Goal: Transaction & Acquisition: Download file/media

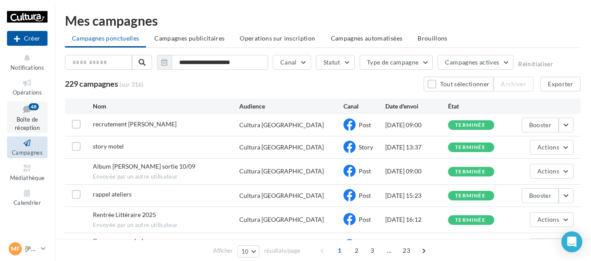
click at [45, 125] on link "Boîte de réception 48" at bounding box center [27, 117] width 41 height 32
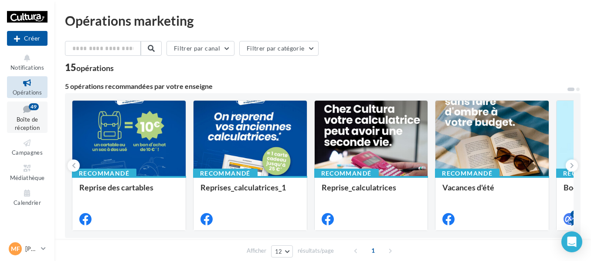
click at [25, 113] on icon at bounding box center [27, 109] width 35 height 12
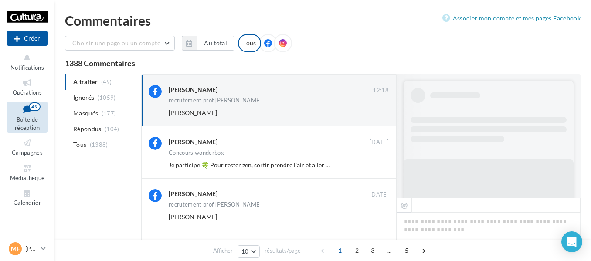
click at [48, 151] on ul "Opérations Boîte de réception 49 Campagnes Médiathèque Calendrier" at bounding box center [26, 142] width 47 height 138
click at [30, 149] on span "Campagnes" at bounding box center [27, 152] width 31 height 7
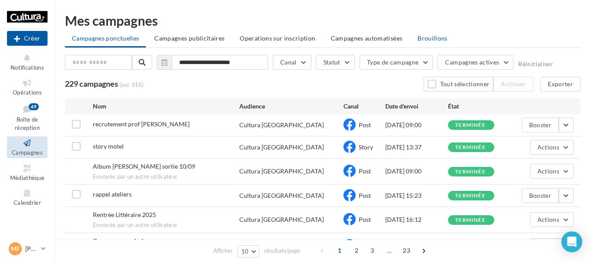
click at [422, 39] on span "Brouillons" at bounding box center [432, 37] width 30 height 7
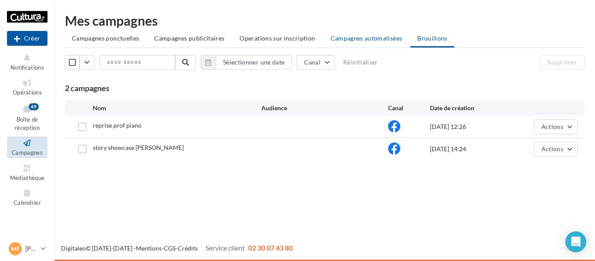
click at [372, 42] on li "Campagnes automatisées" at bounding box center [367, 38] width 86 height 16
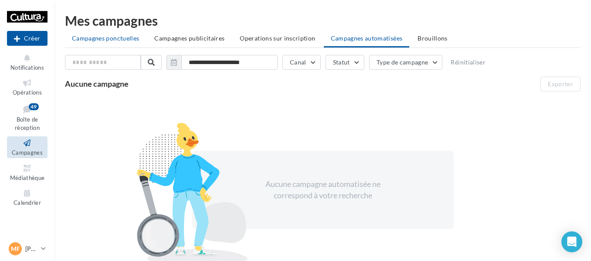
click at [123, 32] on li "Campagnes ponctuelles" at bounding box center [105, 38] width 81 height 16
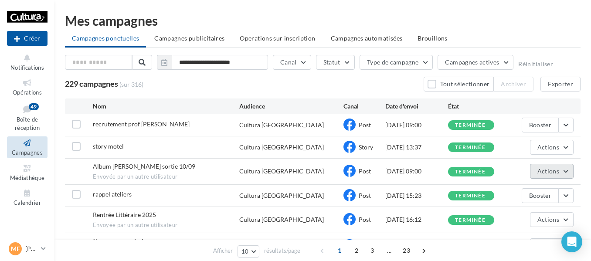
scroll to position [145, 0]
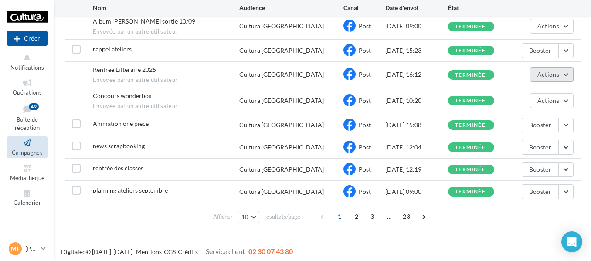
click at [561, 78] on button "Actions" at bounding box center [552, 74] width 44 height 15
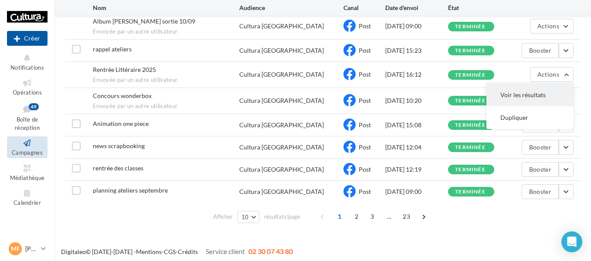
click at [544, 93] on button "Voir les résultats" at bounding box center [529, 95] width 87 height 23
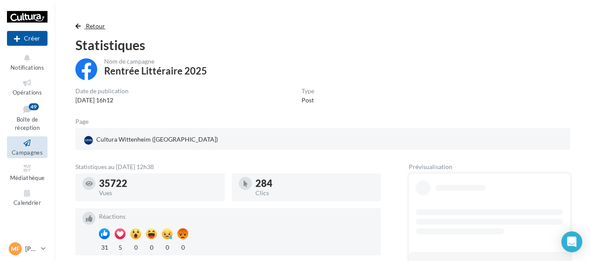
click at [89, 26] on span "Retour" at bounding box center [96, 25] width 20 height 7
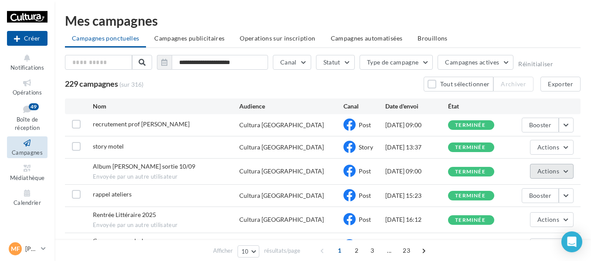
click at [545, 171] on span "Actions" at bounding box center [548, 170] width 22 height 7
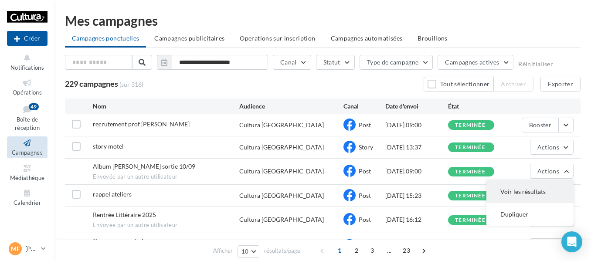
click at [527, 192] on button "Voir les résultats" at bounding box center [529, 191] width 87 height 23
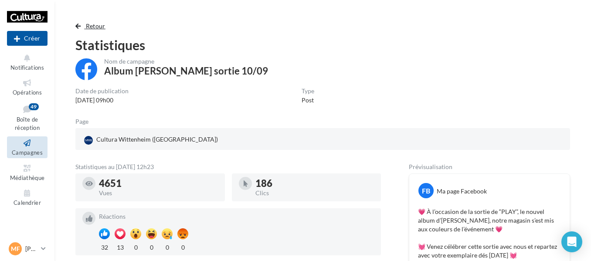
click at [88, 29] on span "Retour" at bounding box center [96, 25] width 20 height 7
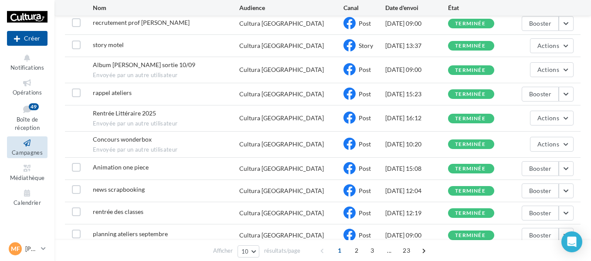
scroll to position [145, 0]
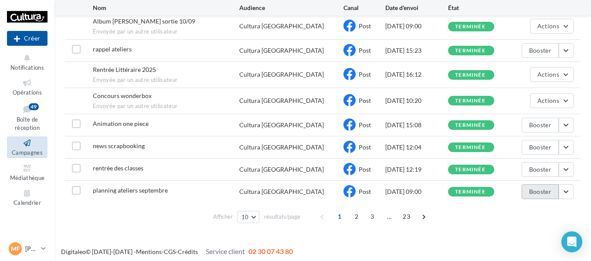
click at [544, 189] on button "Booster" at bounding box center [539, 191] width 37 height 15
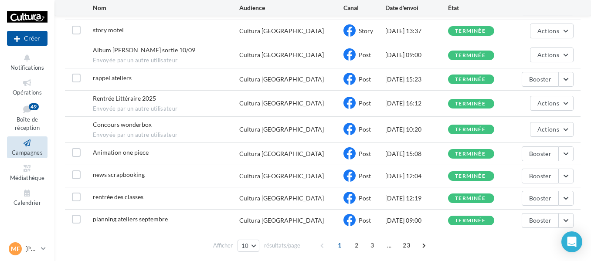
scroll to position [145, 0]
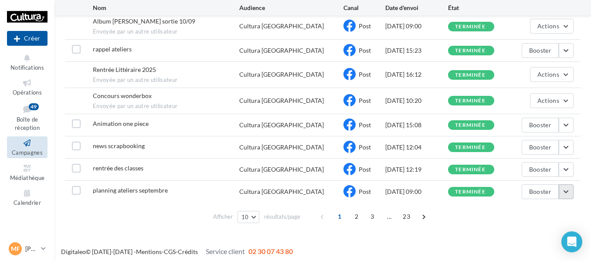
click at [562, 192] on button "button" at bounding box center [565, 191] width 15 height 15
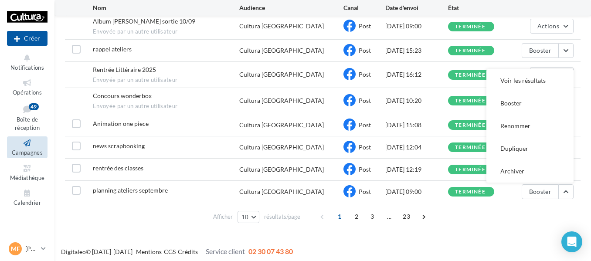
click at [508, 75] on button "Voir les résultats" at bounding box center [529, 80] width 87 height 23
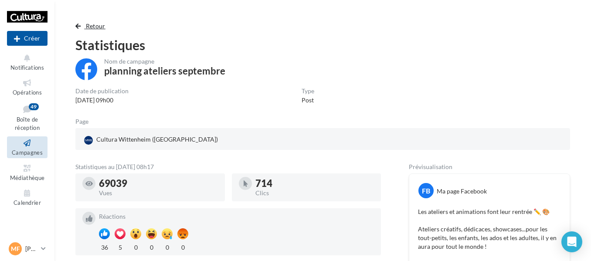
click at [83, 24] on button "Retour" at bounding box center [92, 26] width 34 height 10
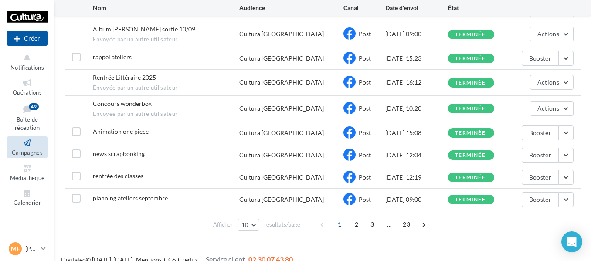
scroll to position [2, 0]
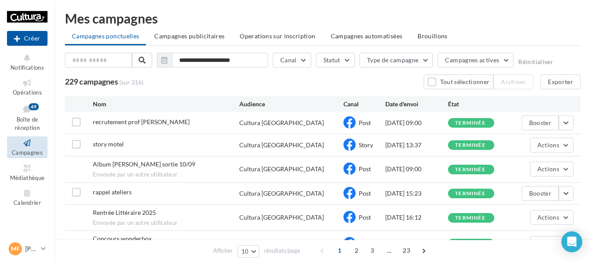
click at [574, 124] on div "recrutement prof couture Cultura Wittenheim Post 14/09/2025 09:00 terminée Boos…" at bounding box center [322, 123] width 515 height 22
click at [569, 124] on button "button" at bounding box center [565, 122] width 15 height 15
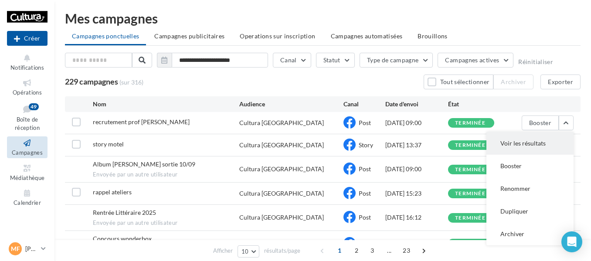
click at [540, 141] on button "Voir les résultats" at bounding box center [529, 143] width 87 height 23
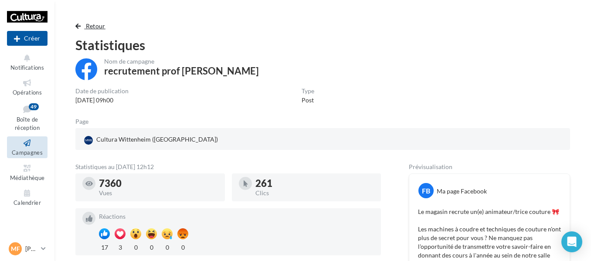
click at [101, 27] on span "Retour" at bounding box center [96, 25] width 20 height 7
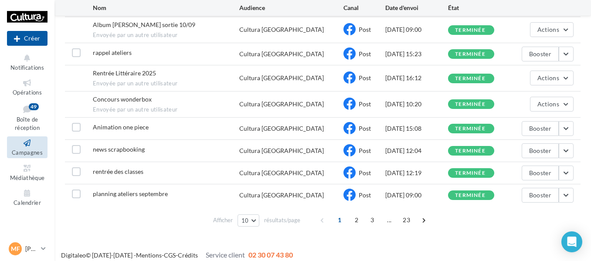
scroll to position [147, 0]
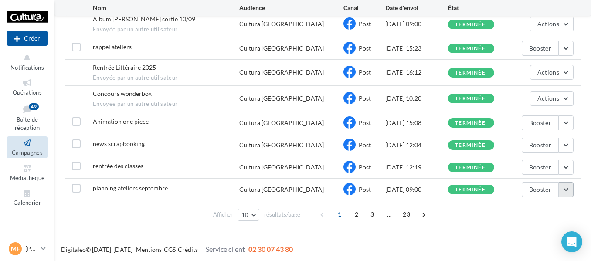
drag, startPoint x: 566, startPoint y: 185, endPoint x: 561, endPoint y: 183, distance: 5.1
click at [565, 185] on button "button" at bounding box center [565, 189] width 15 height 15
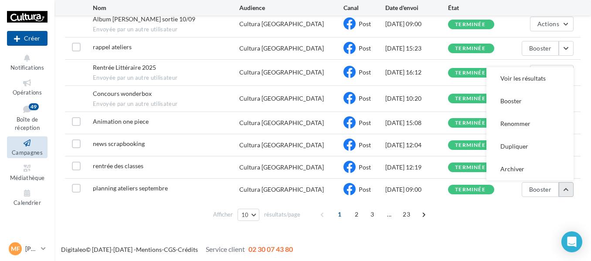
click at [566, 189] on button "button" at bounding box center [565, 189] width 15 height 15
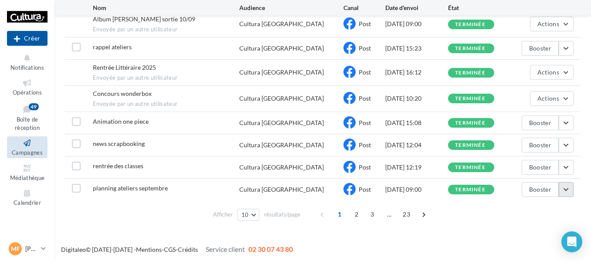
click at [568, 196] on button "button" at bounding box center [565, 189] width 15 height 15
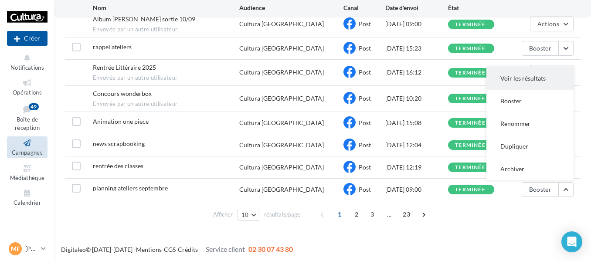
click at [521, 80] on button "Voir les résultats" at bounding box center [529, 78] width 87 height 23
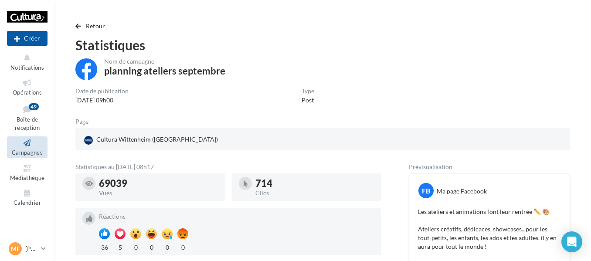
click at [93, 25] on span "Retour" at bounding box center [96, 25] width 20 height 7
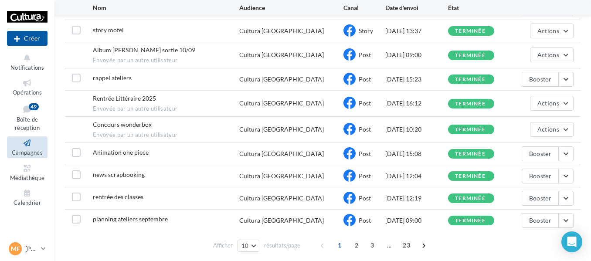
scroll to position [147, 0]
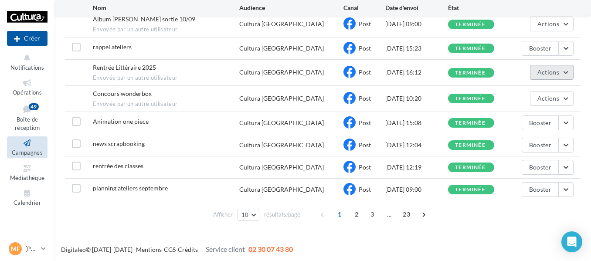
click at [561, 73] on button "Actions" at bounding box center [552, 72] width 44 height 15
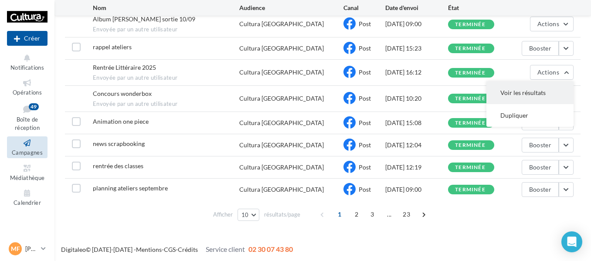
click at [527, 88] on button "Voir les résultats" at bounding box center [529, 92] width 87 height 23
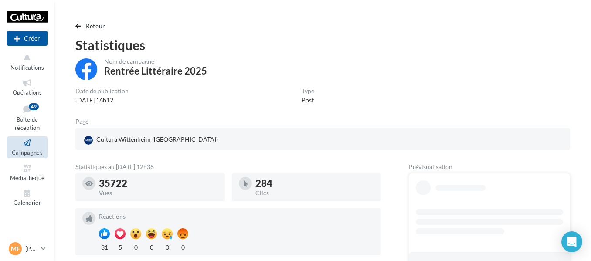
click at [98, 32] on div "Retour Statistiques Nom de campagne Rentrée Littéraire 2025 Date de publication…" at bounding box center [322, 183] width 515 height 325
click at [99, 29] on span "Retour" at bounding box center [96, 25] width 20 height 7
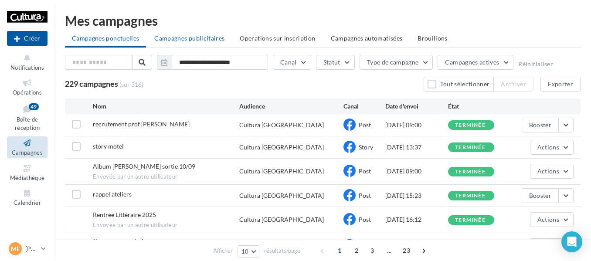
click at [209, 36] on span "Campagnes publicitaires" at bounding box center [189, 37] width 70 height 7
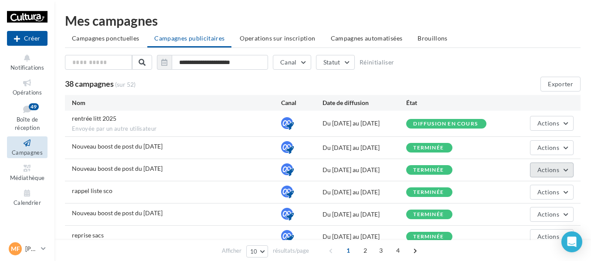
click at [569, 173] on button "Actions" at bounding box center [552, 169] width 44 height 15
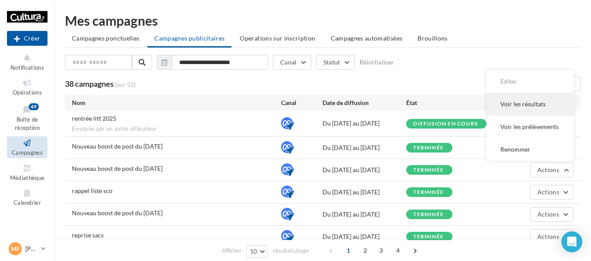
click at [536, 110] on button "Voir les résultats" at bounding box center [529, 104] width 87 height 23
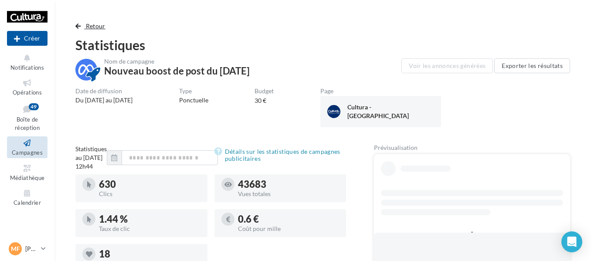
click at [99, 25] on span "Retour" at bounding box center [96, 25] width 20 height 7
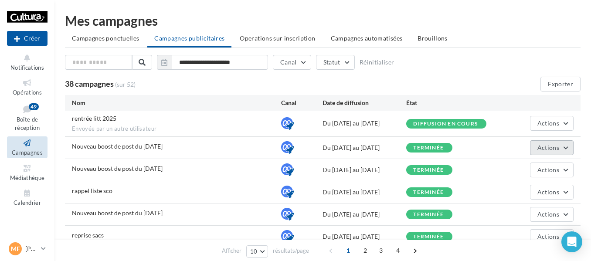
click at [547, 150] on span "Actions" at bounding box center [548, 147] width 22 height 7
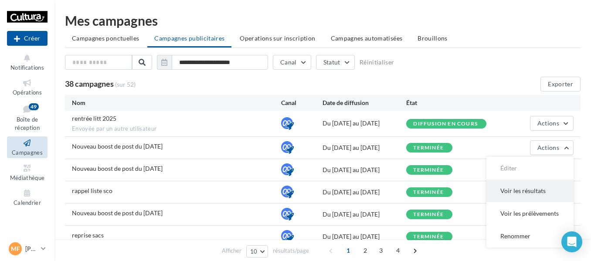
click at [522, 188] on button "Voir les résultats" at bounding box center [529, 190] width 87 height 23
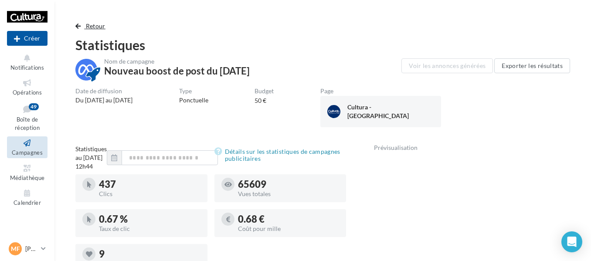
click at [95, 26] on span "Retour" at bounding box center [96, 25] width 20 height 7
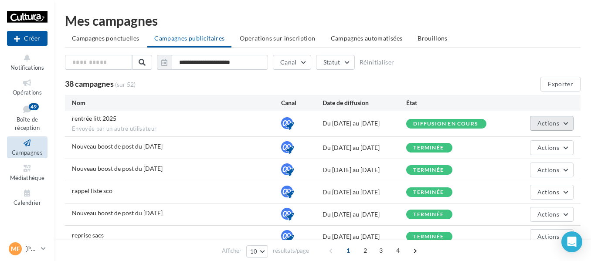
click at [553, 124] on span "Actions" at bounding box center [548, 122] width 22 height 7
click at [534, 143] on button "Voir les résultats" at bounding box center [529, 143] width 87 height 23
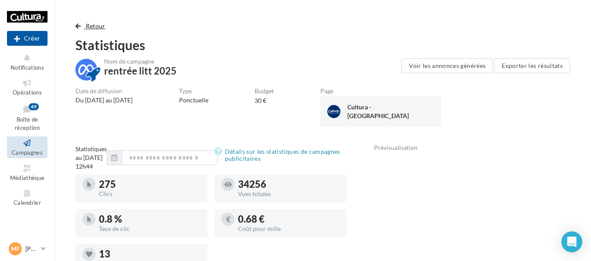
click at [84, 30] on button "Retour" at bounding box center [92, 26] width 34 height 10
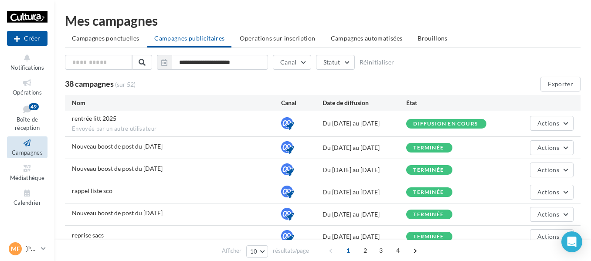
click at [500, 26] on div "Mes campagnes" at bounding box center [322, 20] width 515 height 13
click at [31, 171] on icon at bounding box center [27, 168] width 35 height 10
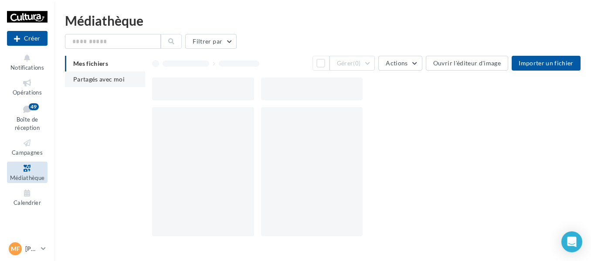
click at [106, 82] on span "Partagés avec moi" at bounding box center [98, 78] width 51 height 7
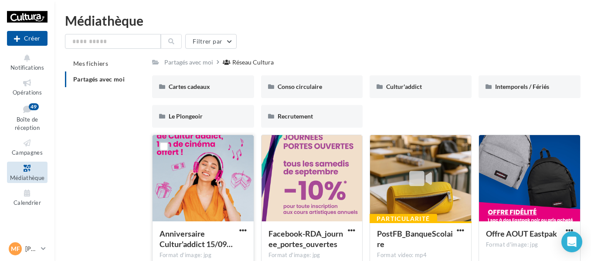
click at [202, 175] on div at bounding box center [202, 178] width 101 height 87
click at [242, 230] on span "button" at bounding box center [242, 229] width 7 height 7
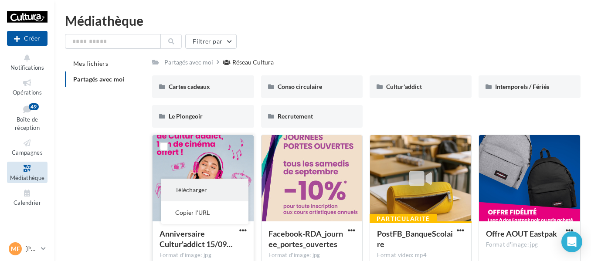
click at [219, 186] on button "Télécharger" at bounding box center [204, 190] width 87 height 23
